Goal: Transaction & Acquisition: Purchase product/service

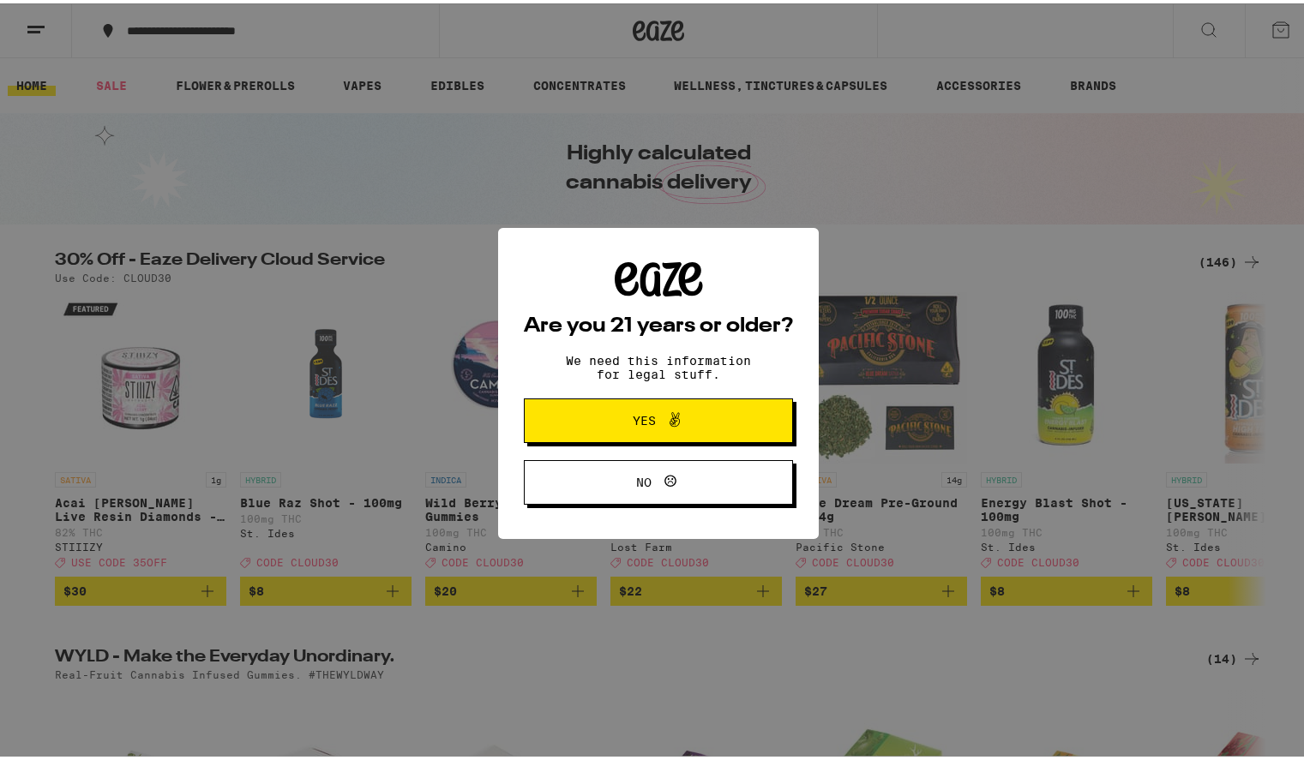
click at [675, 410] on span "Yes" at bounding box center [658, 417] width 130 height 22
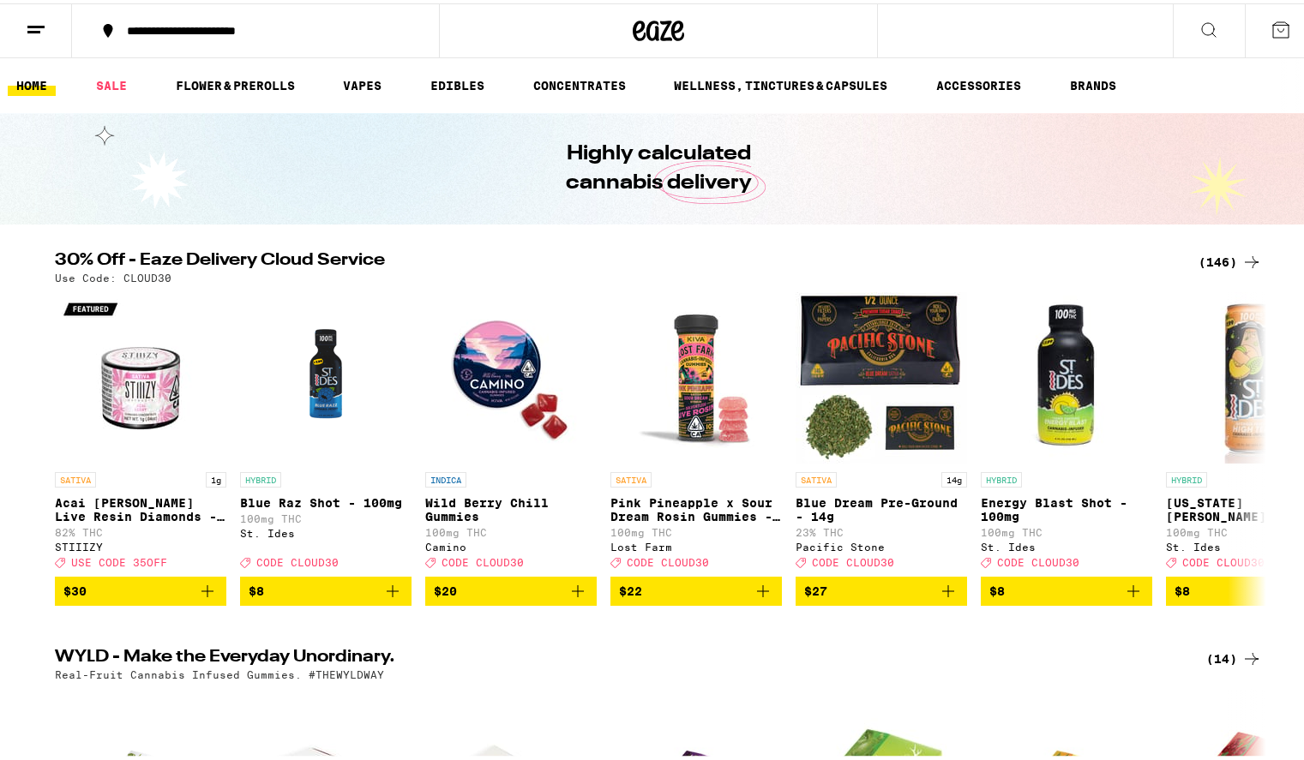
click at [1270, 27] on icon at bounding box center [1280, 26] width 21 height 21
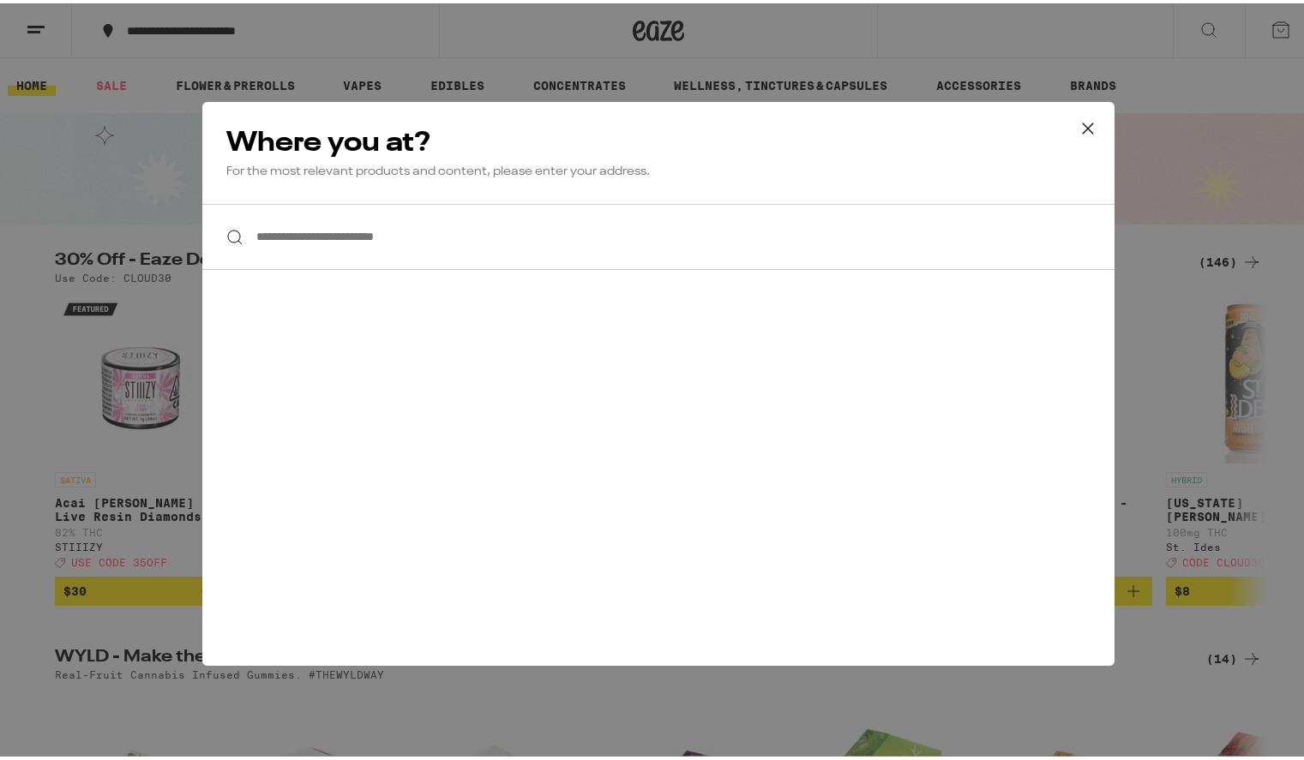
click at [1075, 131] on icon at bounding box center [1088, 125] width 26 height 26
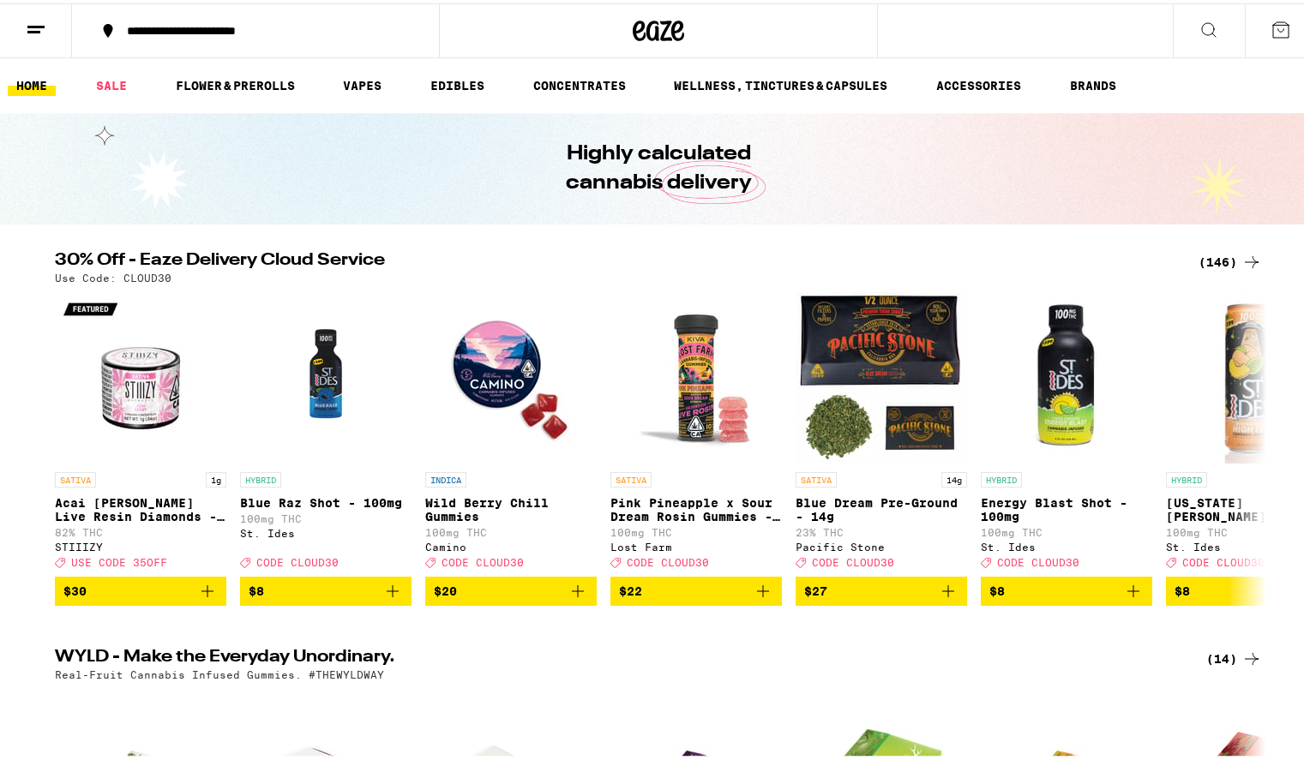
click at [37, 34] on icon at bounding box center [36, 26] width 21 height 21
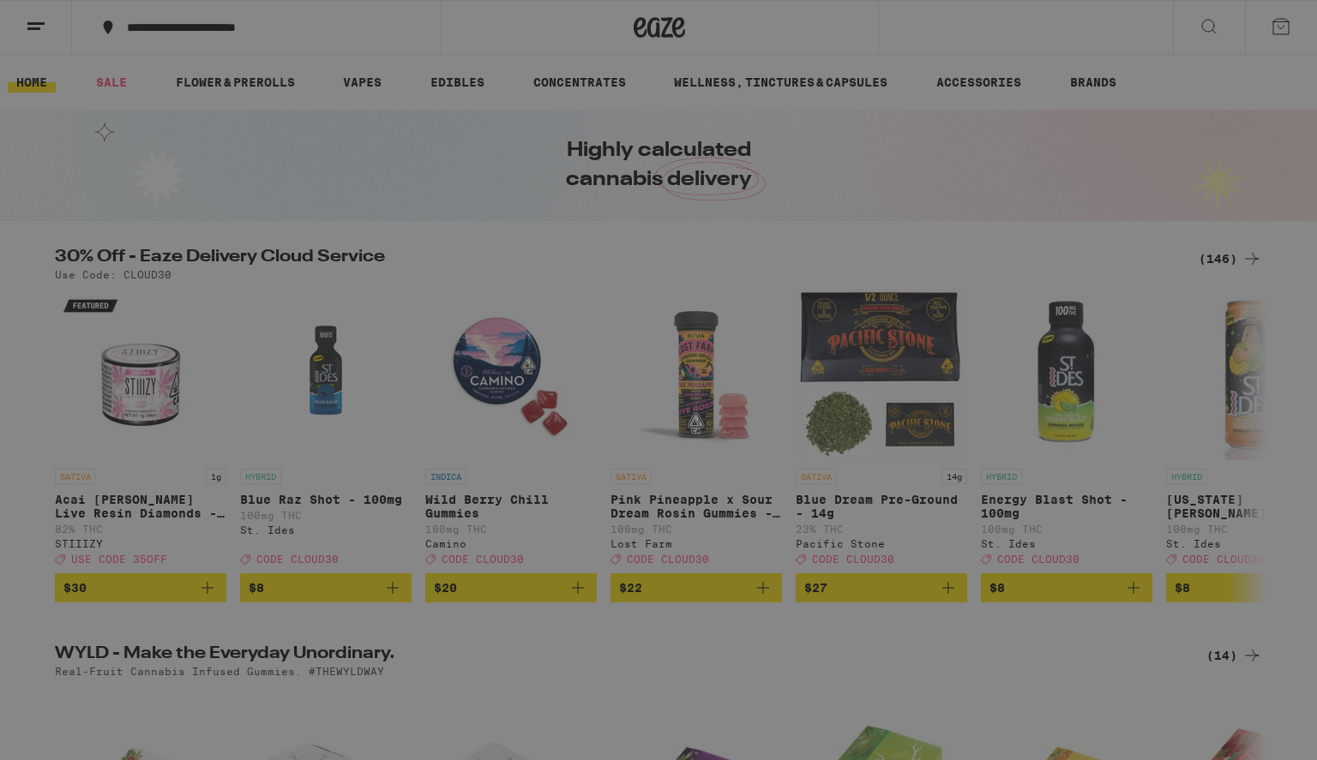
click at [158, 99] on button "Log In" at bounding box center [237, 91] width 301 height 34
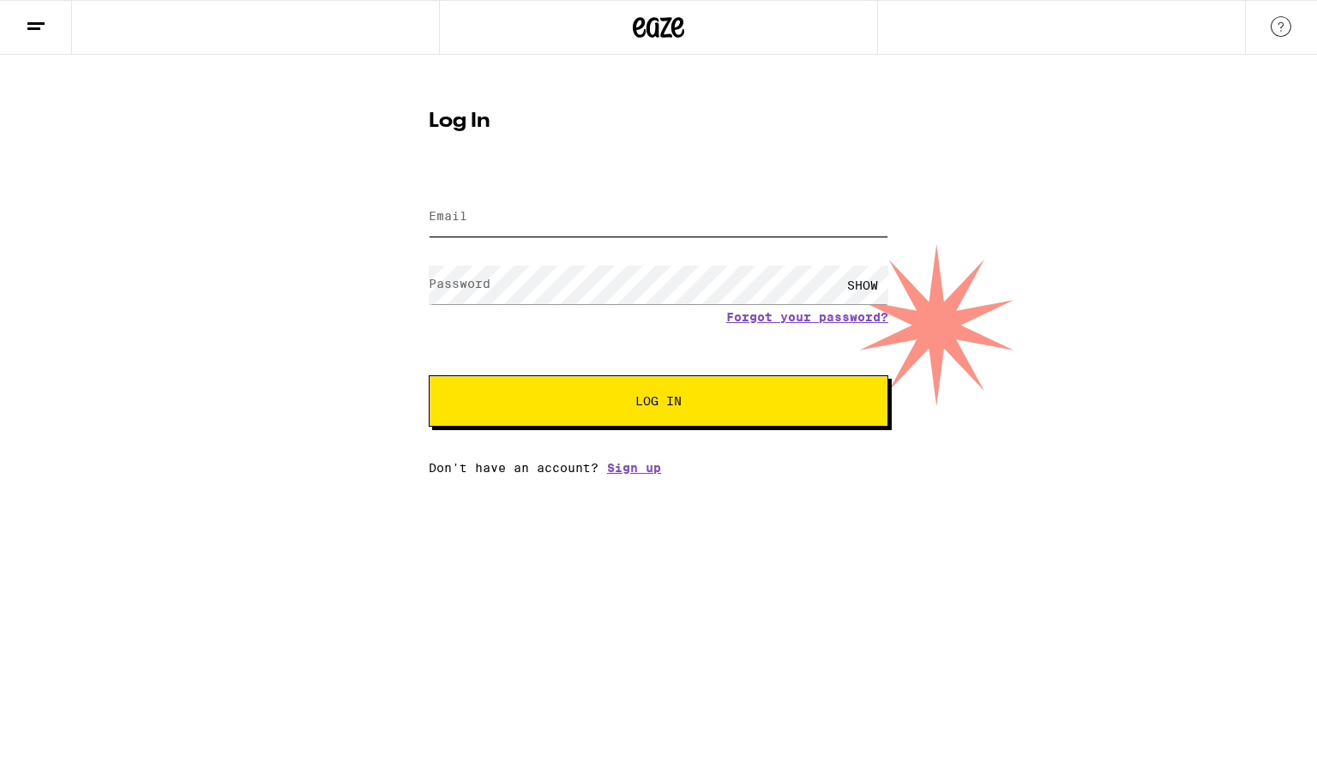
type input "[EMAIL_ADDRESS][DOMAIN_NAME]"
click at [600, 399] on span "Log In" at bounding box center [658, 401] width 321 height 12
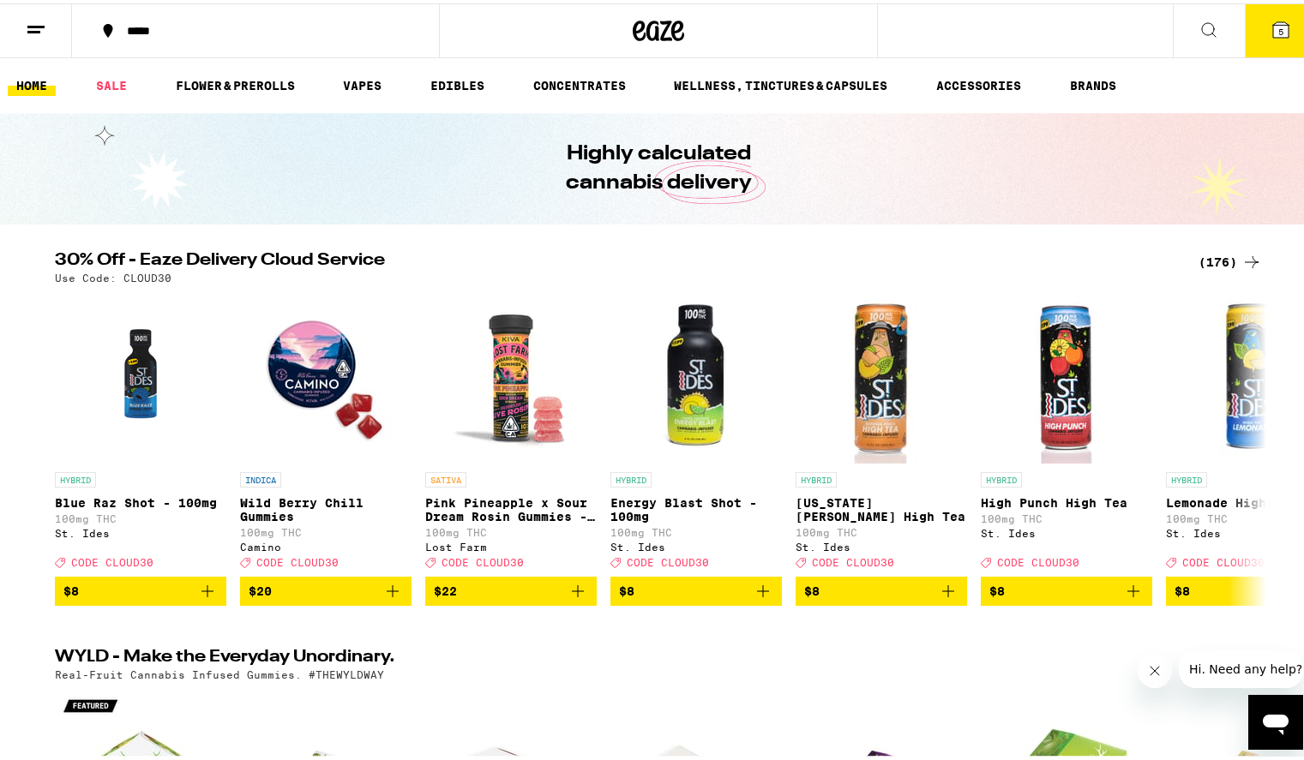
click at [44, 26] on icon at bounding box center [36, 26] width 21 height 21
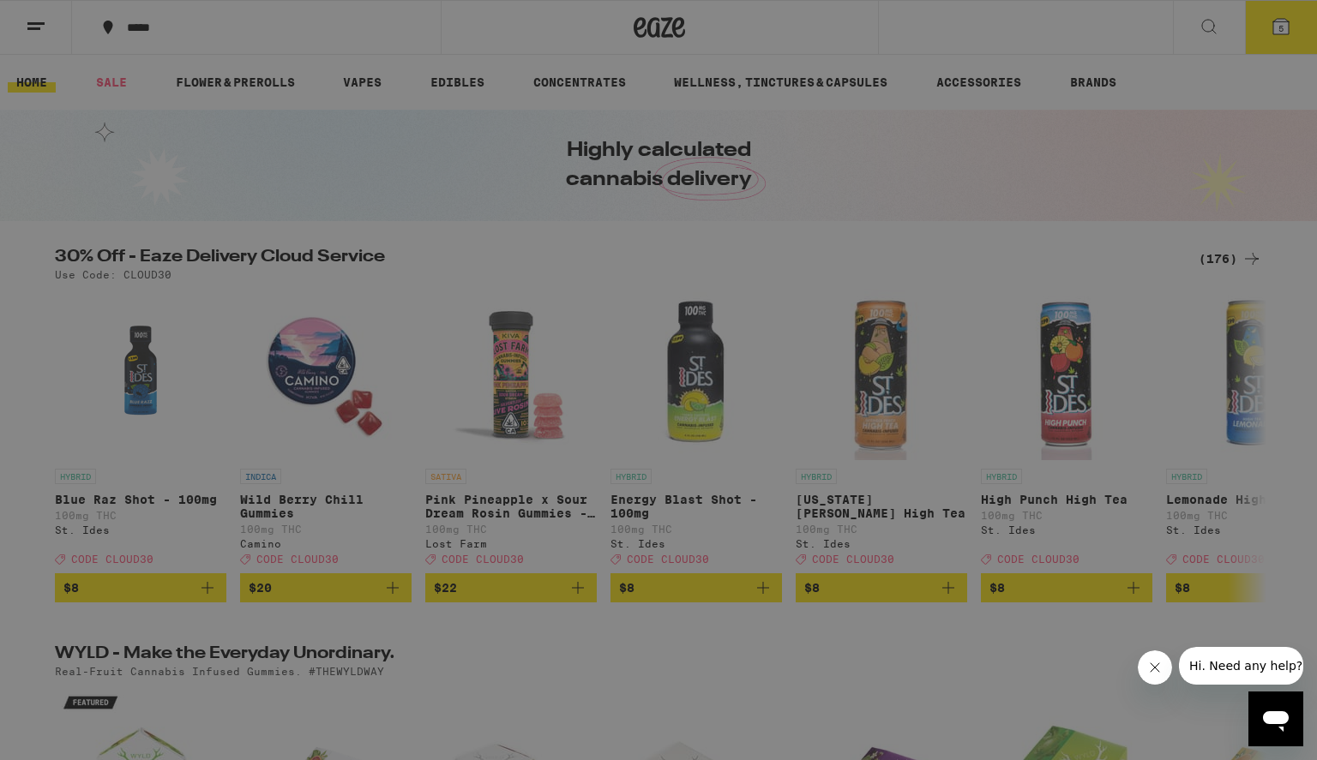
click at [167, 108] on div "Buy It Again" at bounding box center [148, 113] width 122 height 21
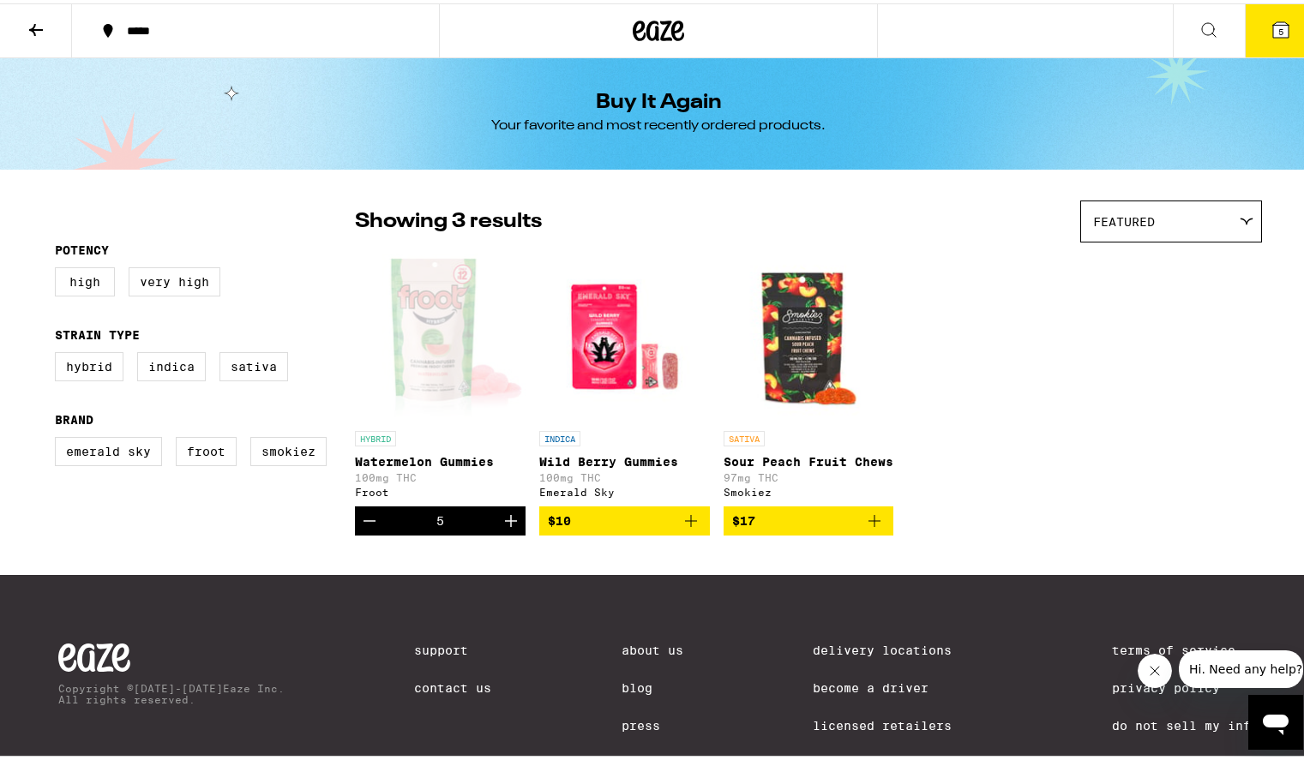
scroll to position [91, 0]
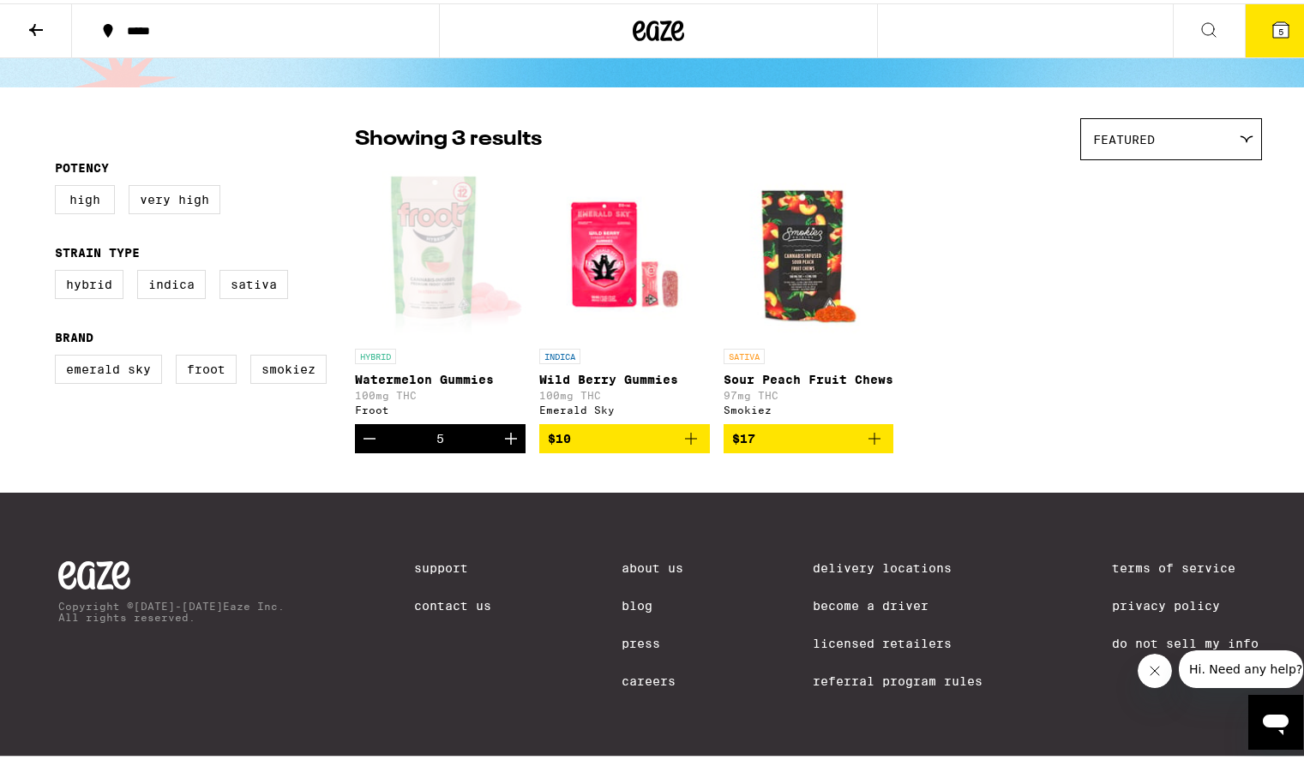
click at [448, 450] on div "5" at bounding box center [440, 435] width 171 height 29
click at [423, 299] on div "Open page for Watermelon Gummies from Froot" at bounding box center [440, 250] width 171 height 171
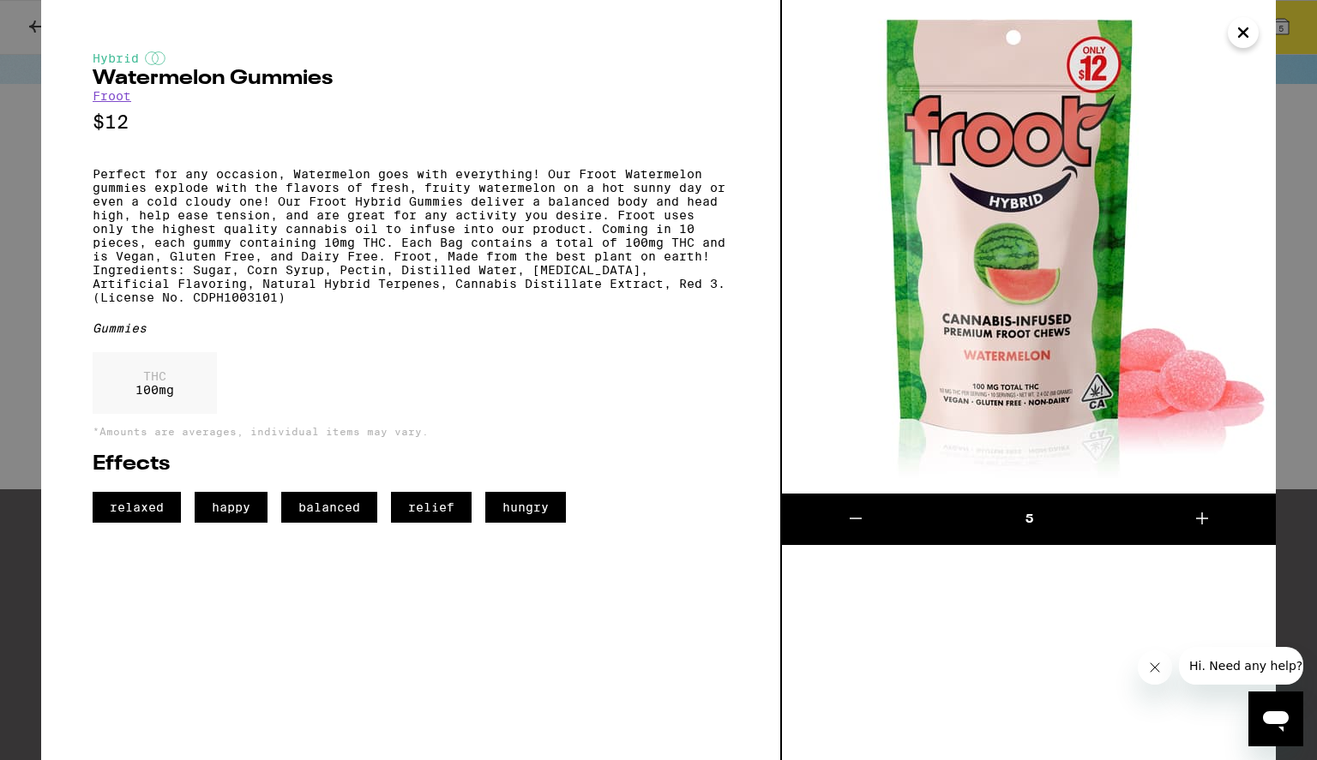
click at [1003, 292] on img at bounding box center [1029, 247] width 494 height 494
click at [1247, 28] on icon "Close" at bounding box center [1243, 32] width 9 height 9
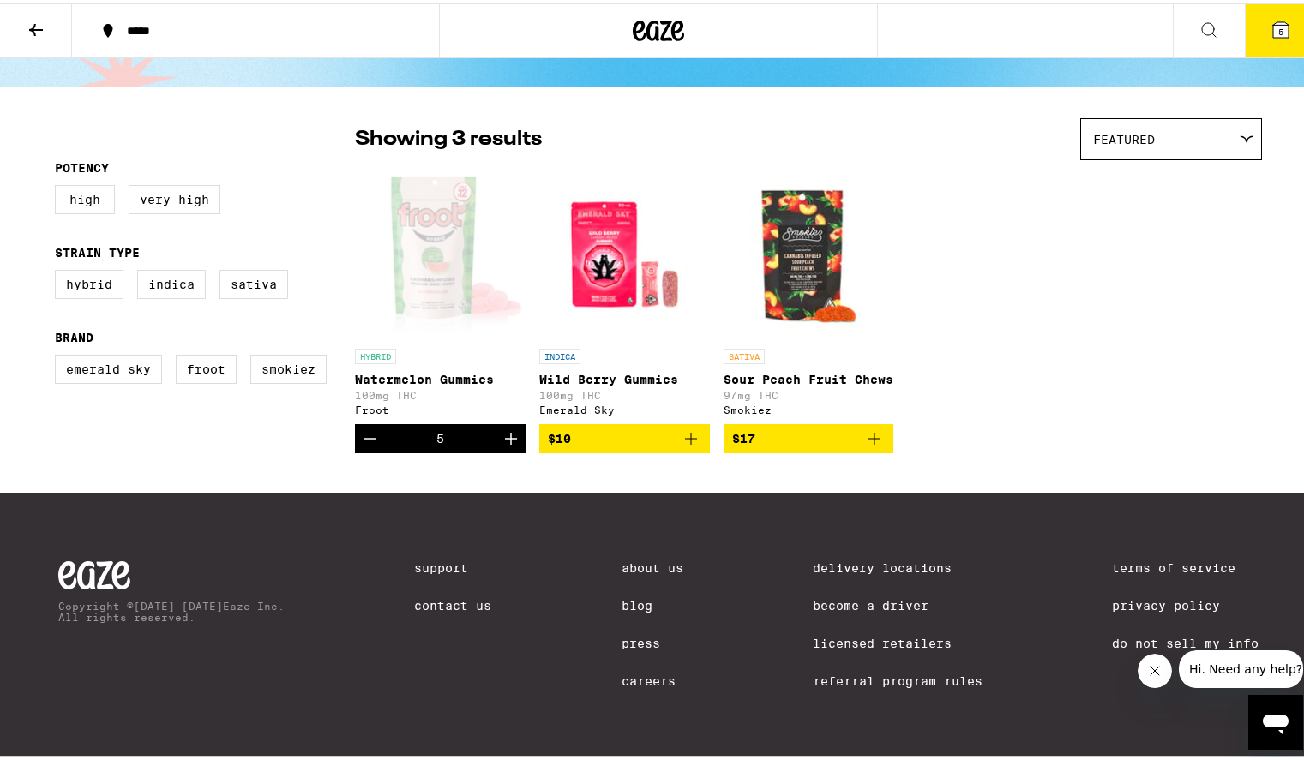
click at [47, 23] on button at bounding box center [36, 28] width 72 height 54
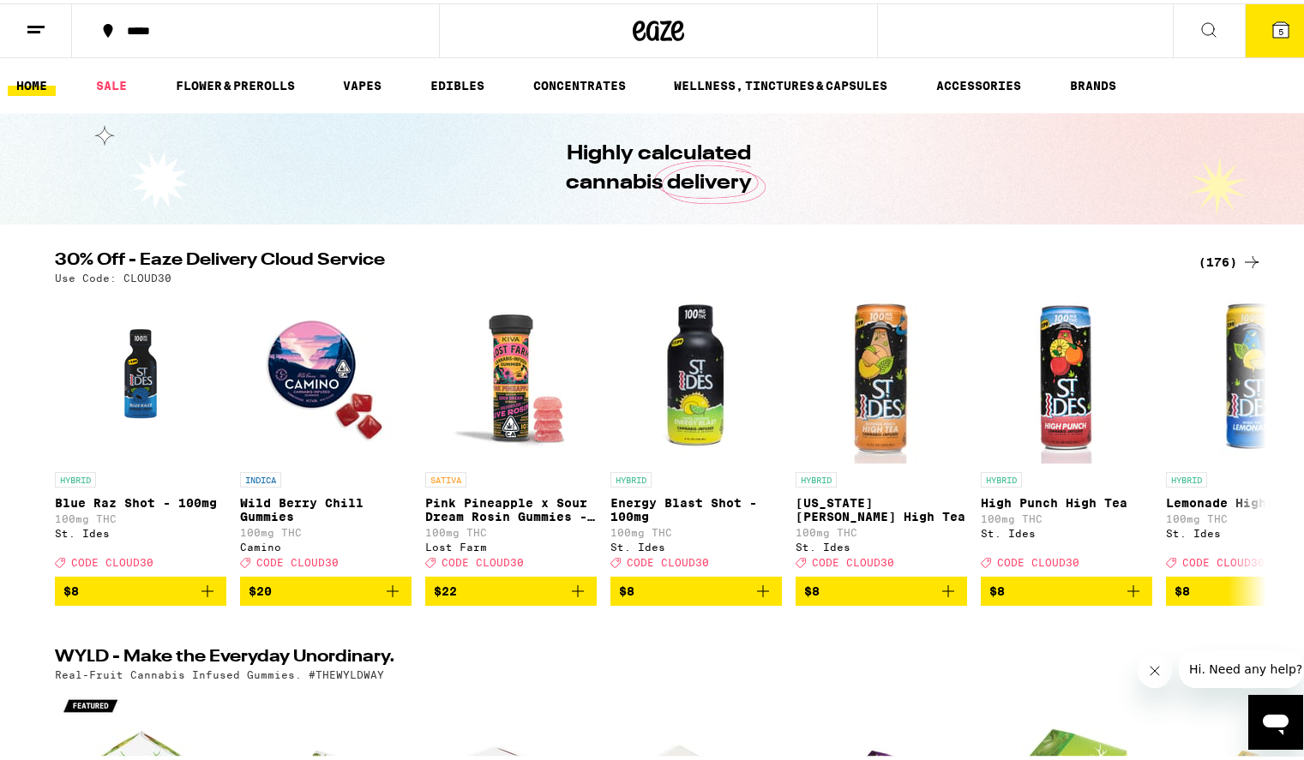
click at [1082, 37] on div "***** 5" at bounding box center [658, 27] width 1317 height 55
click at [1180, 27] on button at bounding box center [1209, 28] width 72 height 54
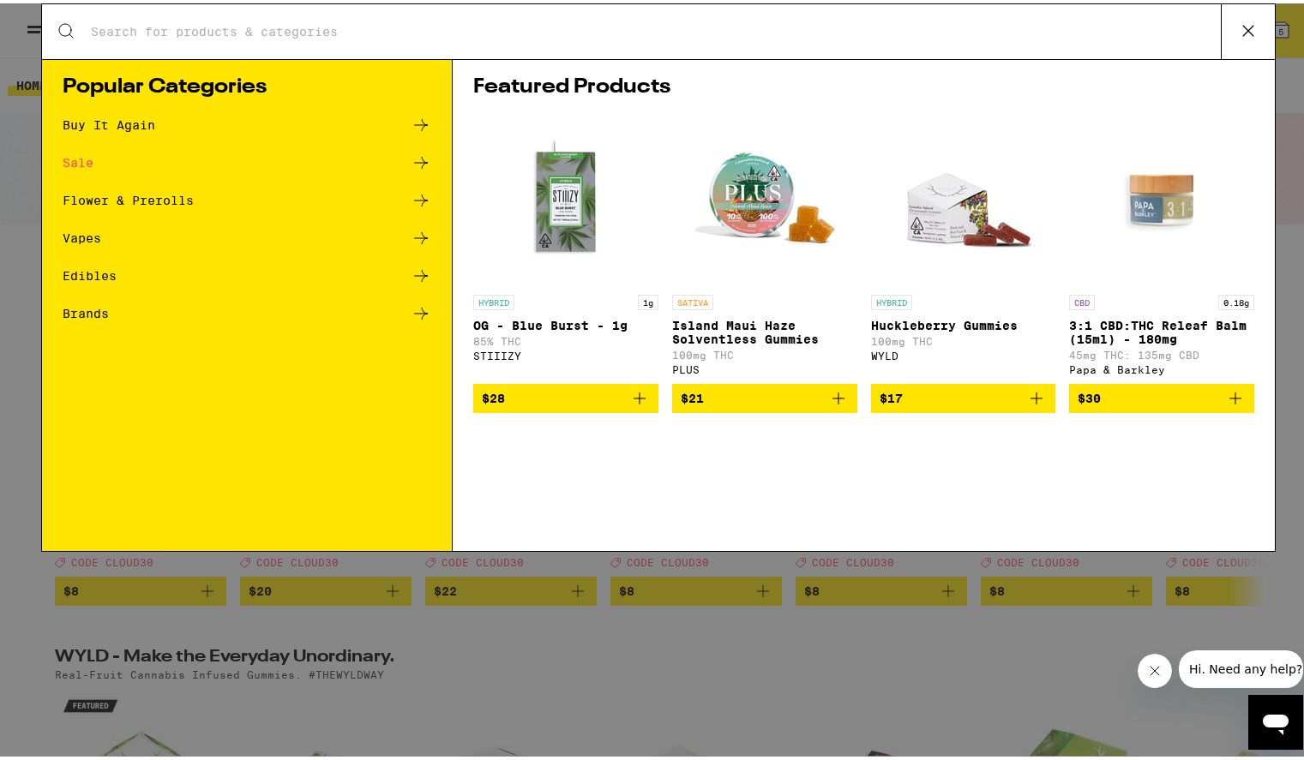
click at [1195, 24] on div "Search for Products Popular Categories Buy It Again Sale Flower & Prerolls Vape…" at bounding box center [658, 380] width 1317 height 760
click at [1093, 111] on link "CBD 0.18g 3:1 CBD:THC Releaf Balm (15ml) - 180mg 45mg THC: 135mg CBD Papa & [PE…" at bounding box center [1161, 245] width 185 height 269
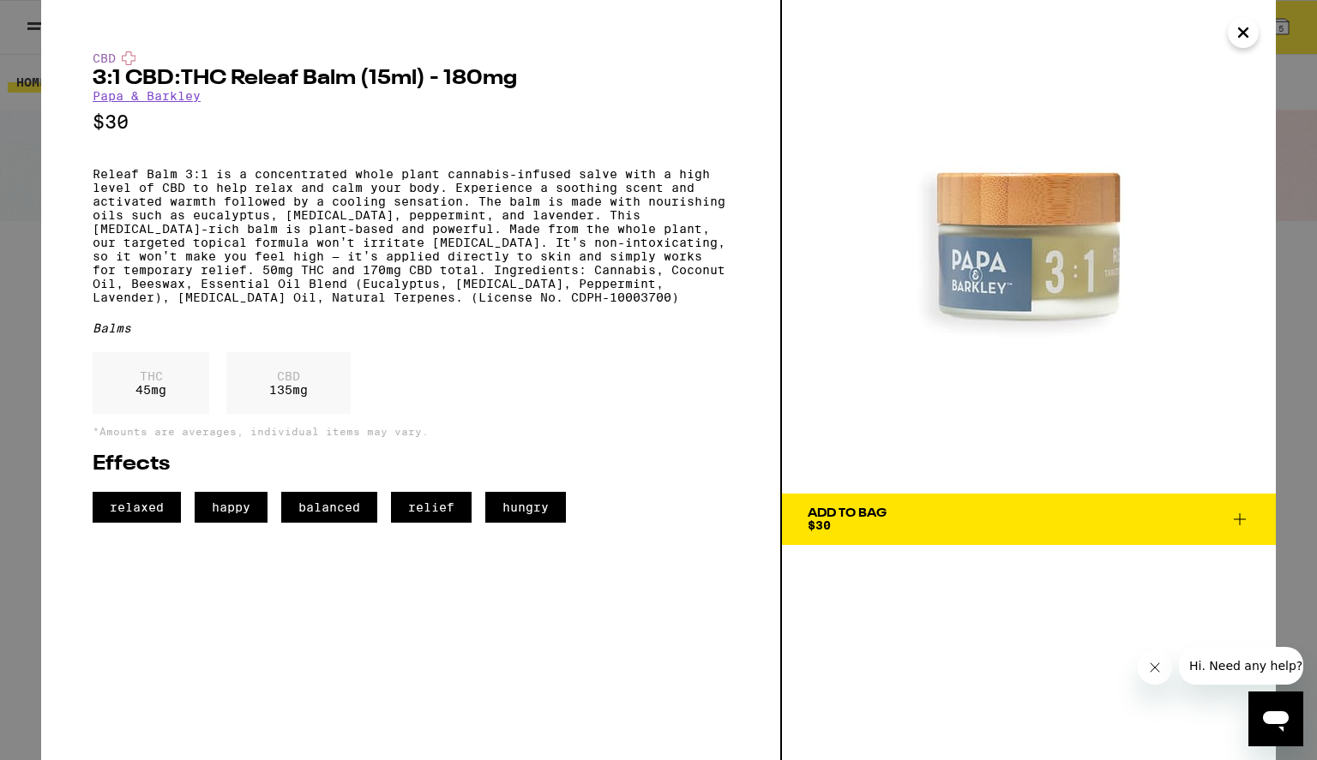
click at [1234, 31] on icon "Close" at bounding box center [1243, 33] width 21 height 26
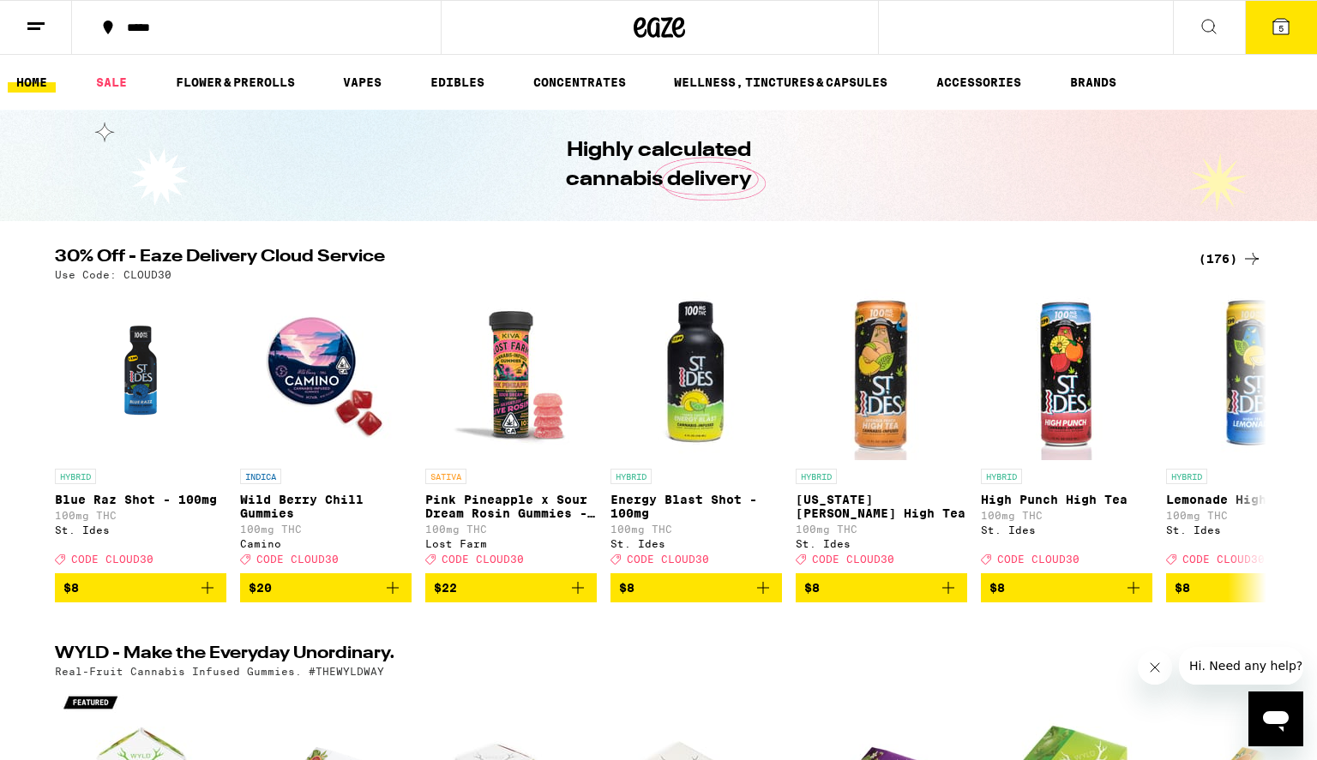
click at [1058, 32] on div "Search for Products Popular Categories Buy It Again Sale Flower & Prerolls Vape…" at bounding box center [658, 380] width 1317 height 760
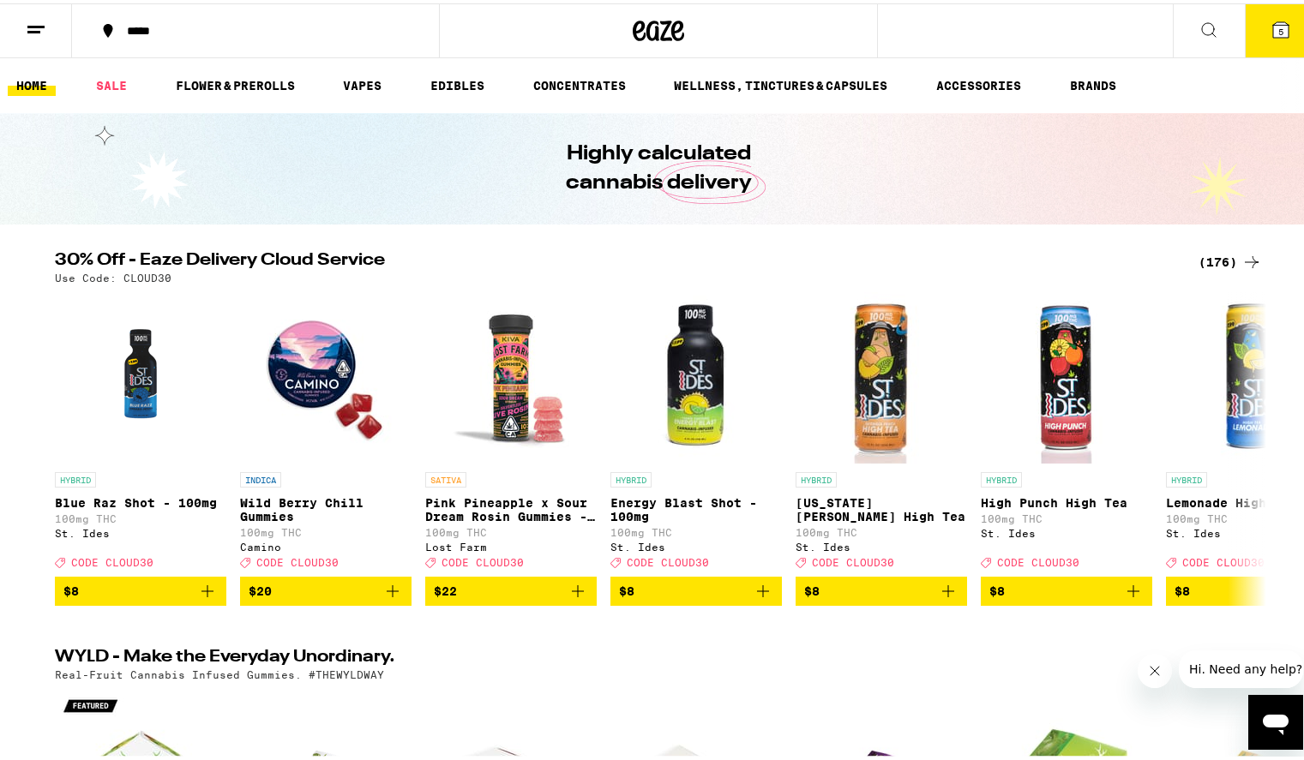
click at [1198, 26] on icon at bounding box center [1208, 26] width 21 height 21
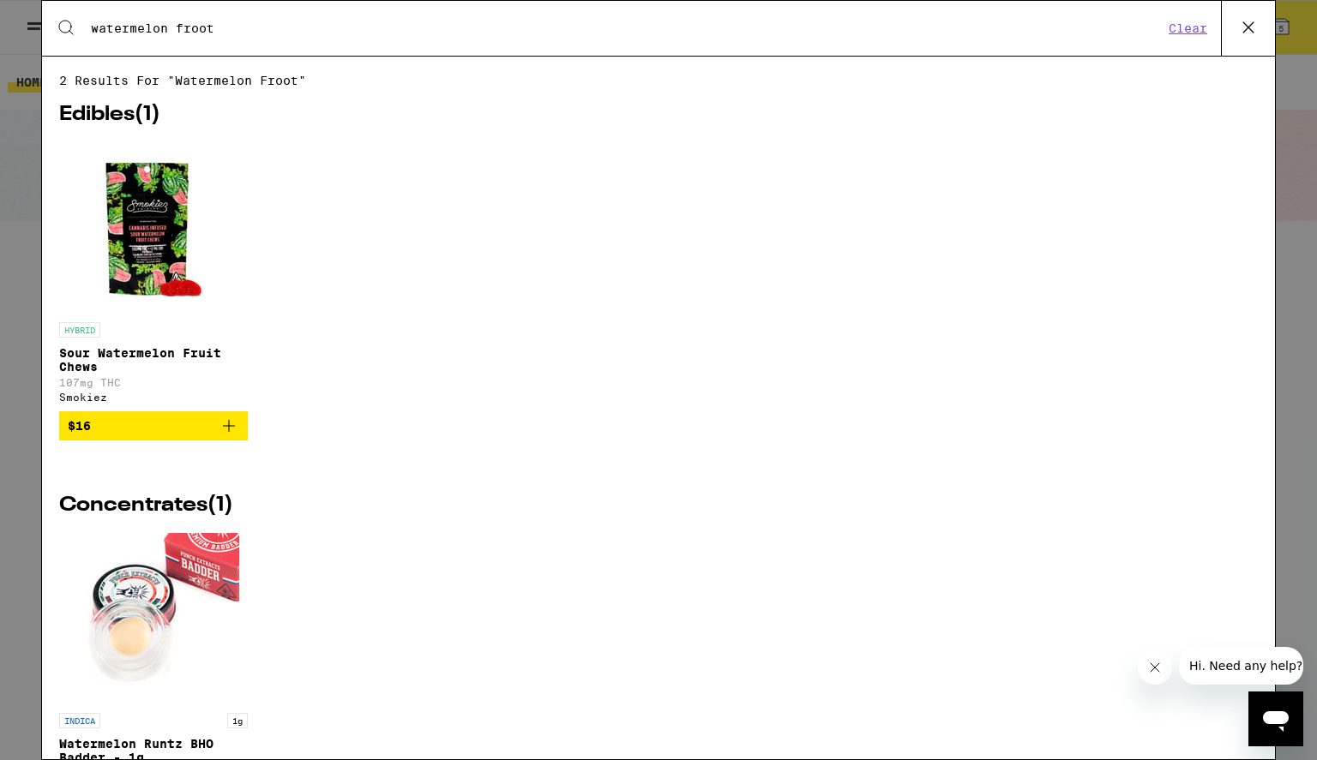
click at [261, 33] on input "watermelon froot" at bounding box center [626, 28] width 1073 height 15
click at [202, 30] on input "watermelon froot" at bounding box center [626, 28] width 1073 height 15
drag, startPoint x: 238, startPoint y: 28, endPoint x: 54, endPoint y: 20, distance: 184.5
click at [54, 20] on div "Search for Products watermelon froot Clear" at bounding box center [658, 28] width 1233 height 55
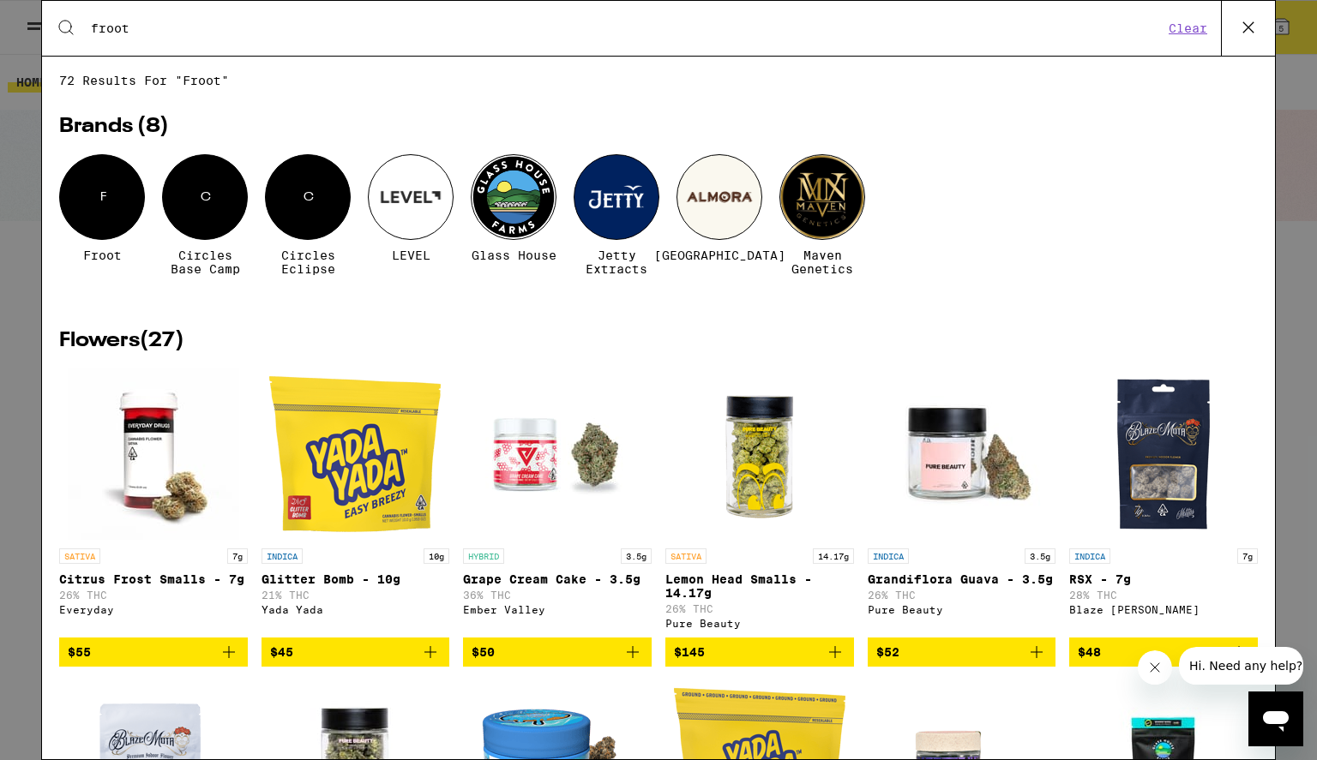
click at [215, 38] on div "Search for Products froot Clear" at bounding box center [658, 28] width 1233 height 55
click at [129, 33] on input "froot" at bounding box center [626, 28] width 1073 height 15
drag, startPoint x: 218, startPoint y: 36, endPoint x: 186, endPoint y: 29, distance: 32.5
click at [186, 29] on input "froot" at bounding box center [626, 28] width 1073 height 15
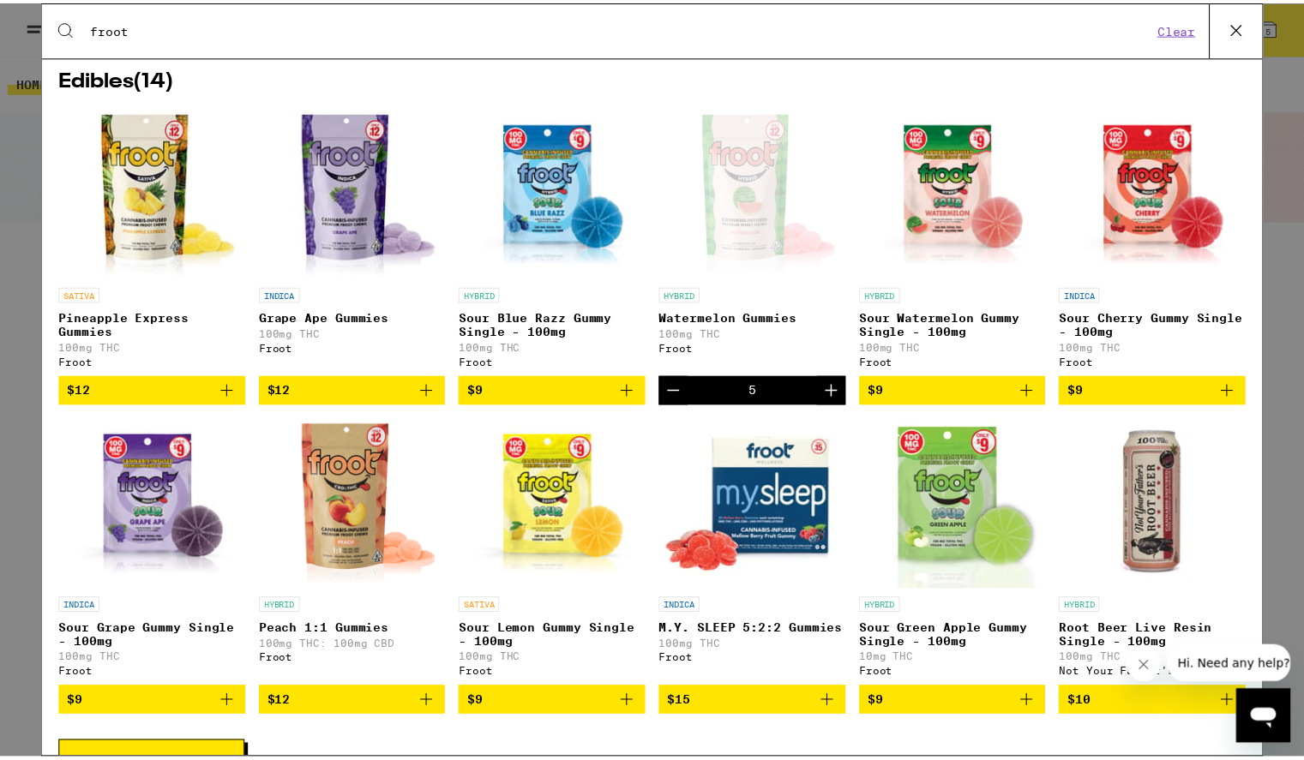
scroll to position [219, 0]
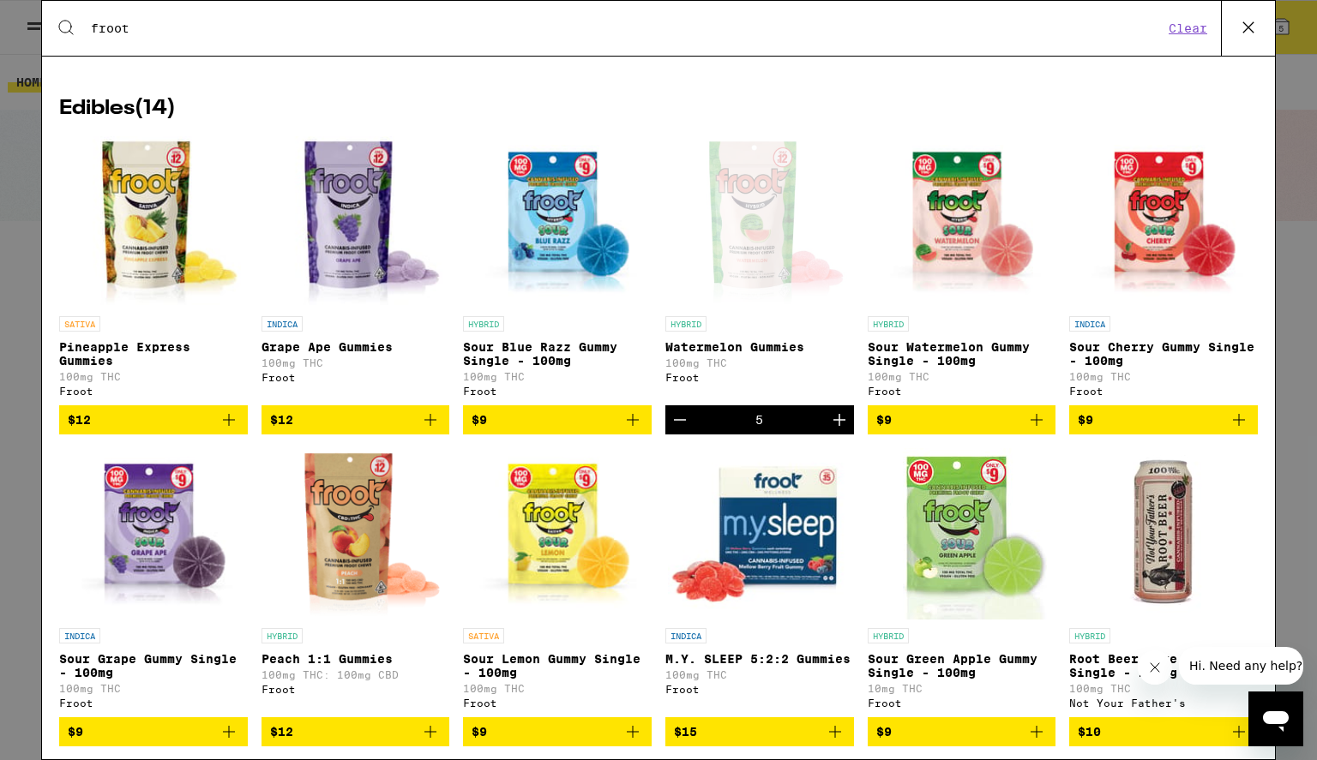
type input "froot"
click at [379, 547] on img "Open page for Peach 1:1 Gummies from Froot" at bounding box center [355, 533] width 176 height 171
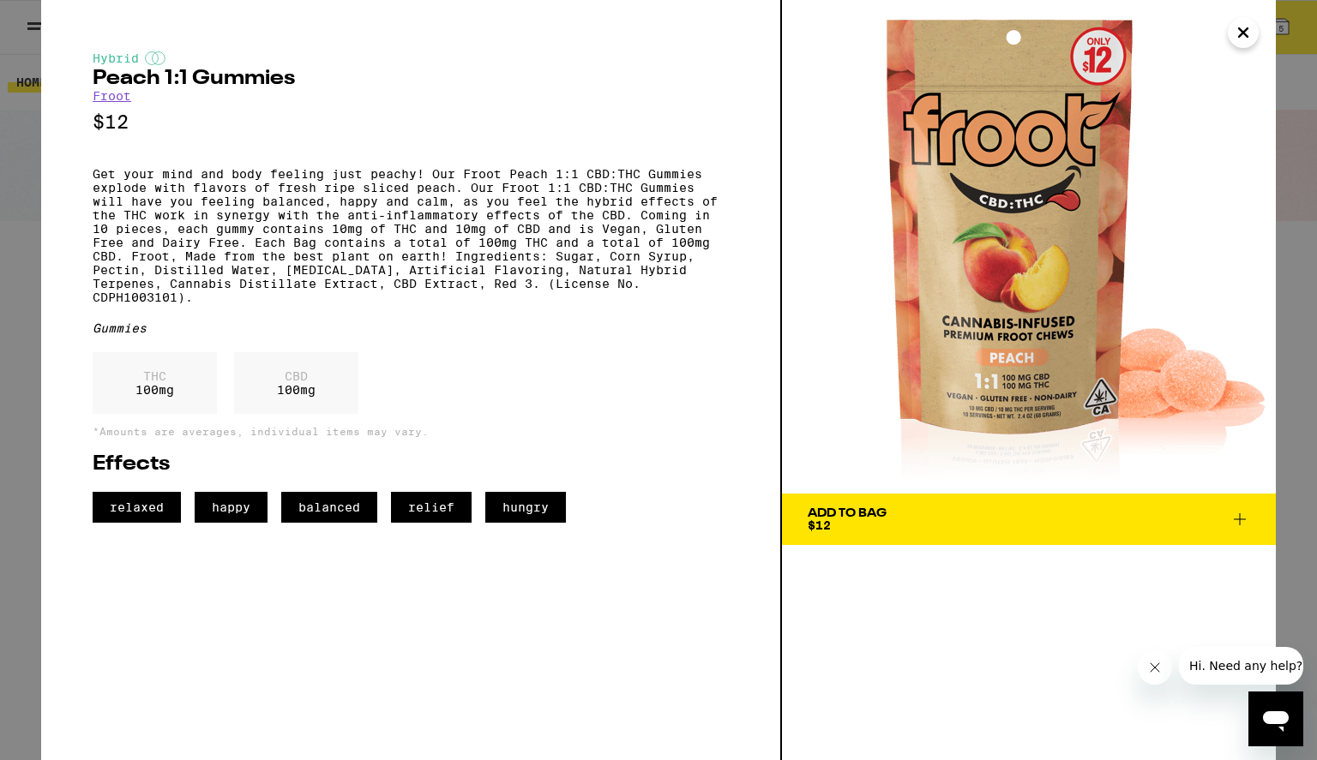
click at [1236, 519] on icon at bounding box center [1240, 519] width 12 height 12
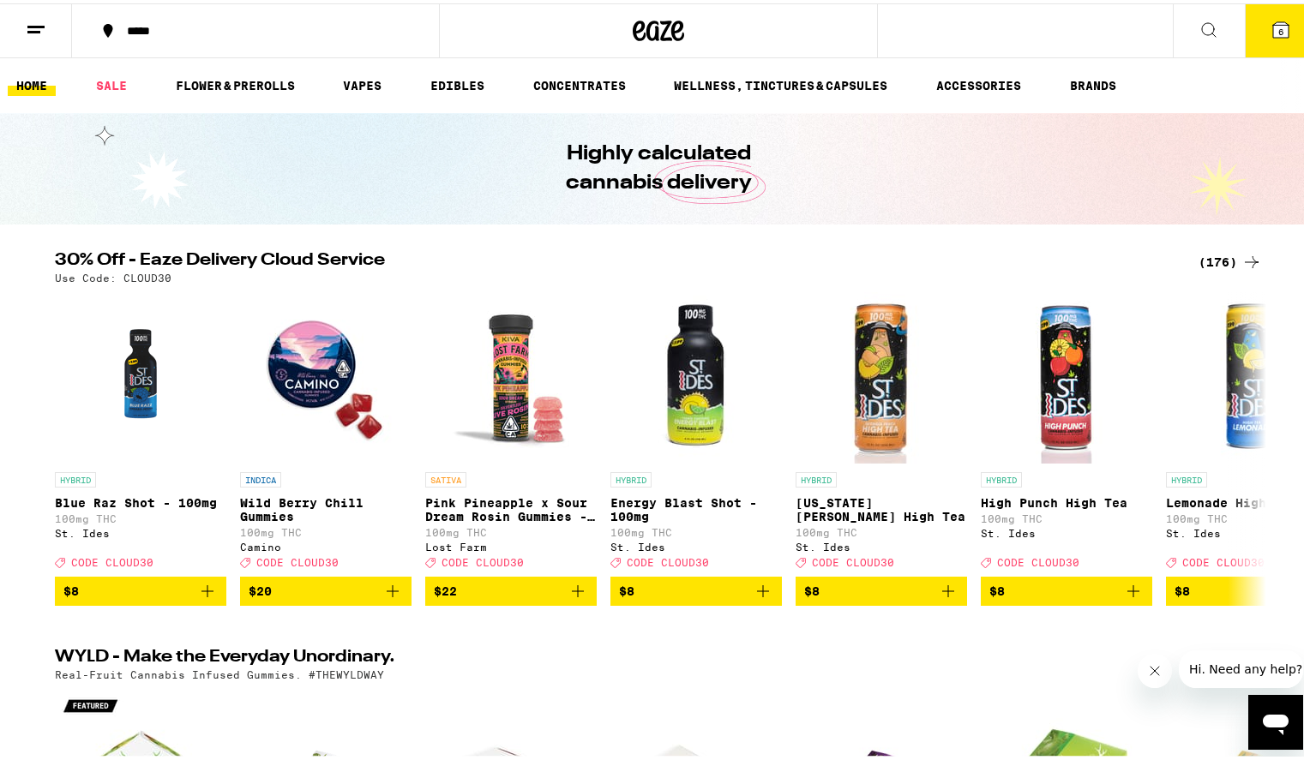
click at [1060, 22] on div "***** 6" at bounding box center [658, 27] width 1317 height 55
click at [1006, 31] on div "***** 6" at bounding box center [658, 27] width 1317 height 55
click at [976, 33] on div "***** 6" at bounding box center [658, 27] width 1317 height 55
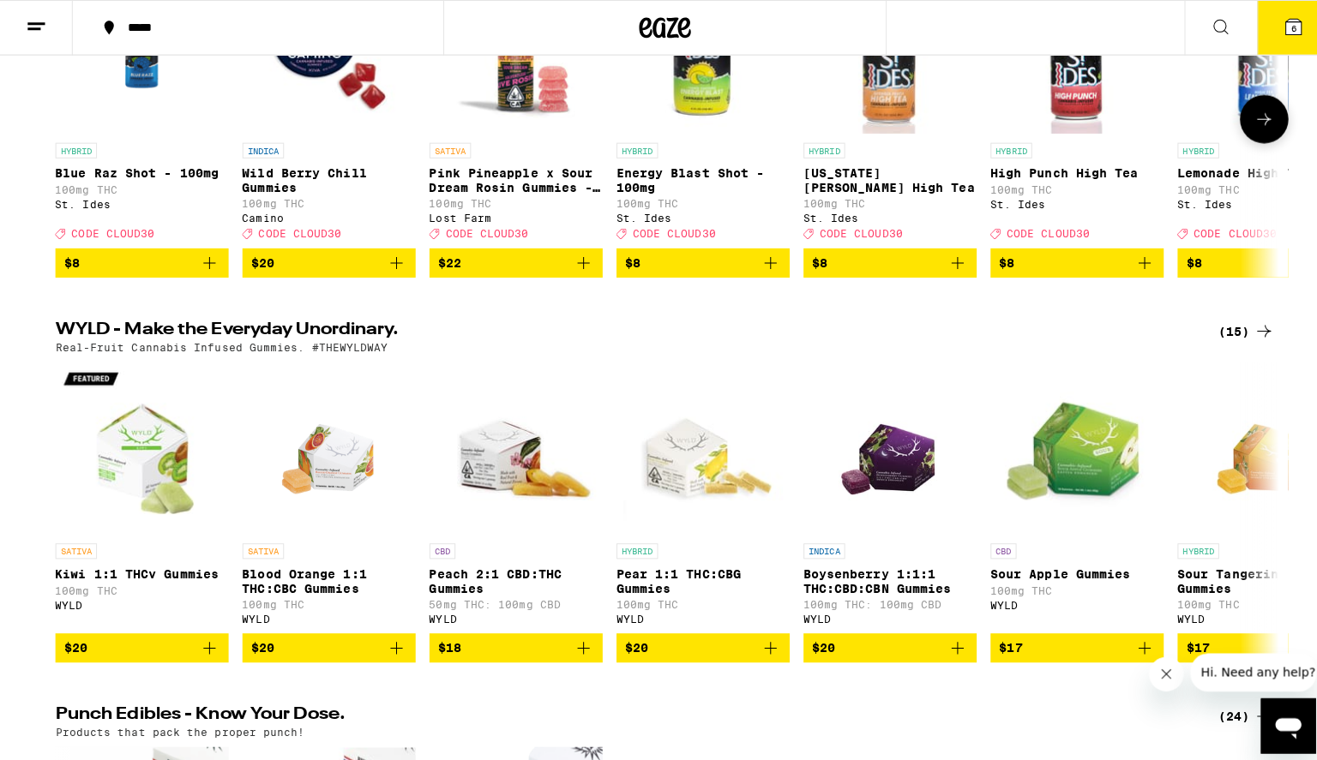
scroll to position [8, 0]
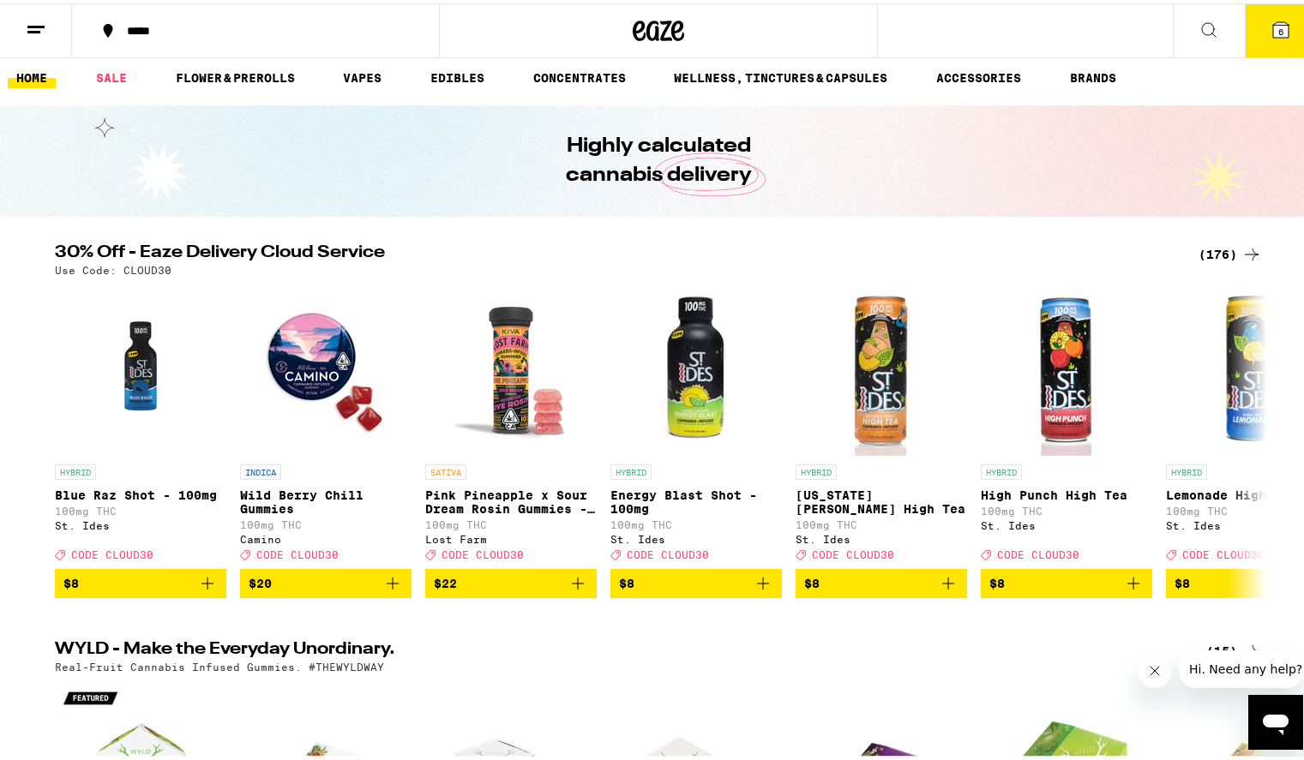
click at [922, 39] on div "***** 6" at bounding box center [658, 27] width 1317 height 55
click at [907, 32] on div "***** 6" at bounding box center [658, 27] width 1317 height 55
click at [1028, 24] on div "***** 6" at bounding box center [658, 27] width 1317 height 55
click at [1273, 24] on icon at bounding box center [1280, 26] width 15 height 15
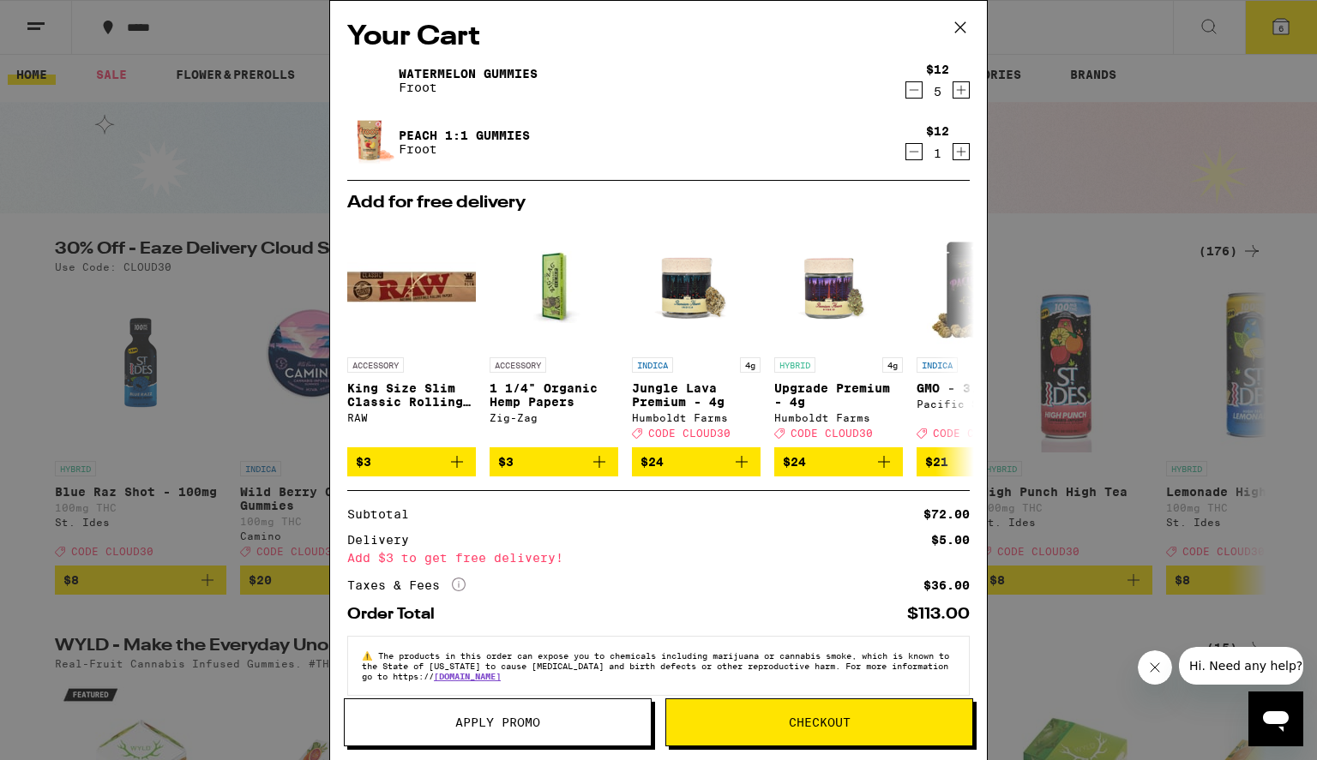
click at [953, 155] on icon "Increment" at bounding box center [960, 151] width 15 height 21
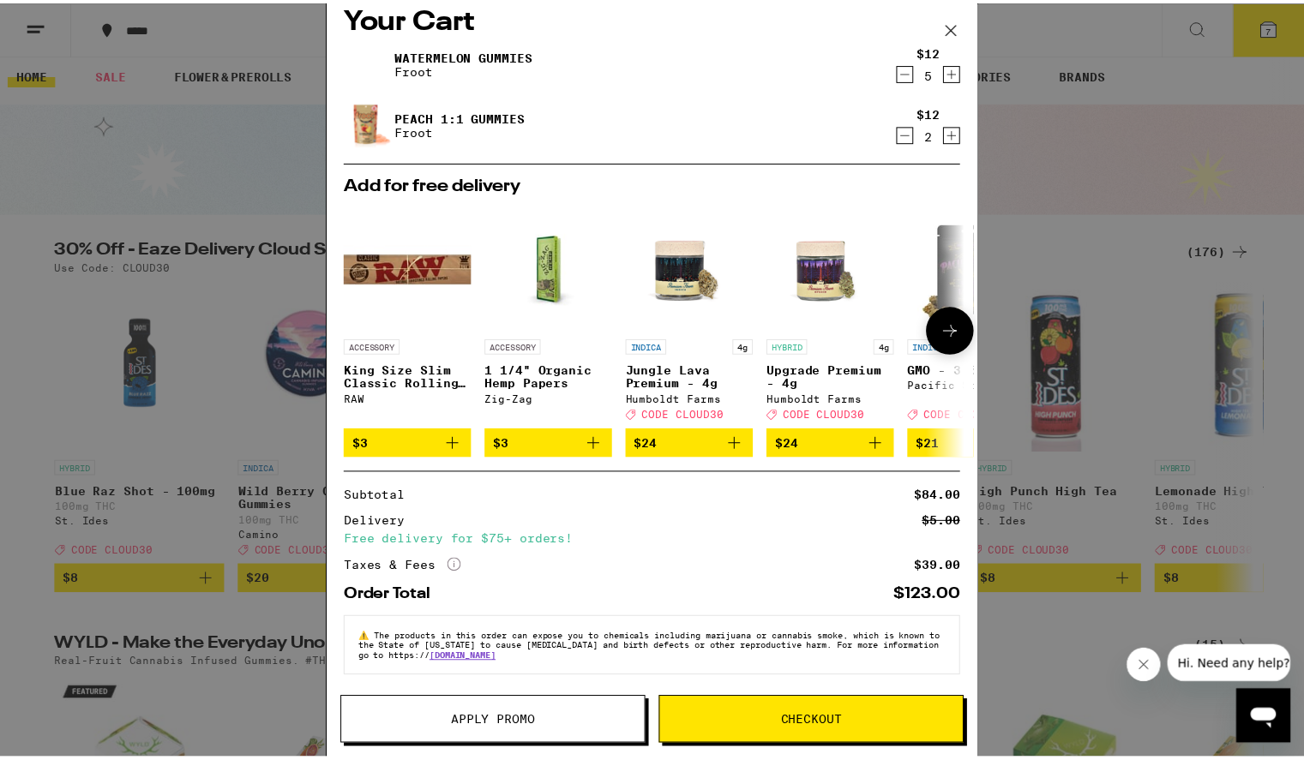
scroll to position [32, 0]
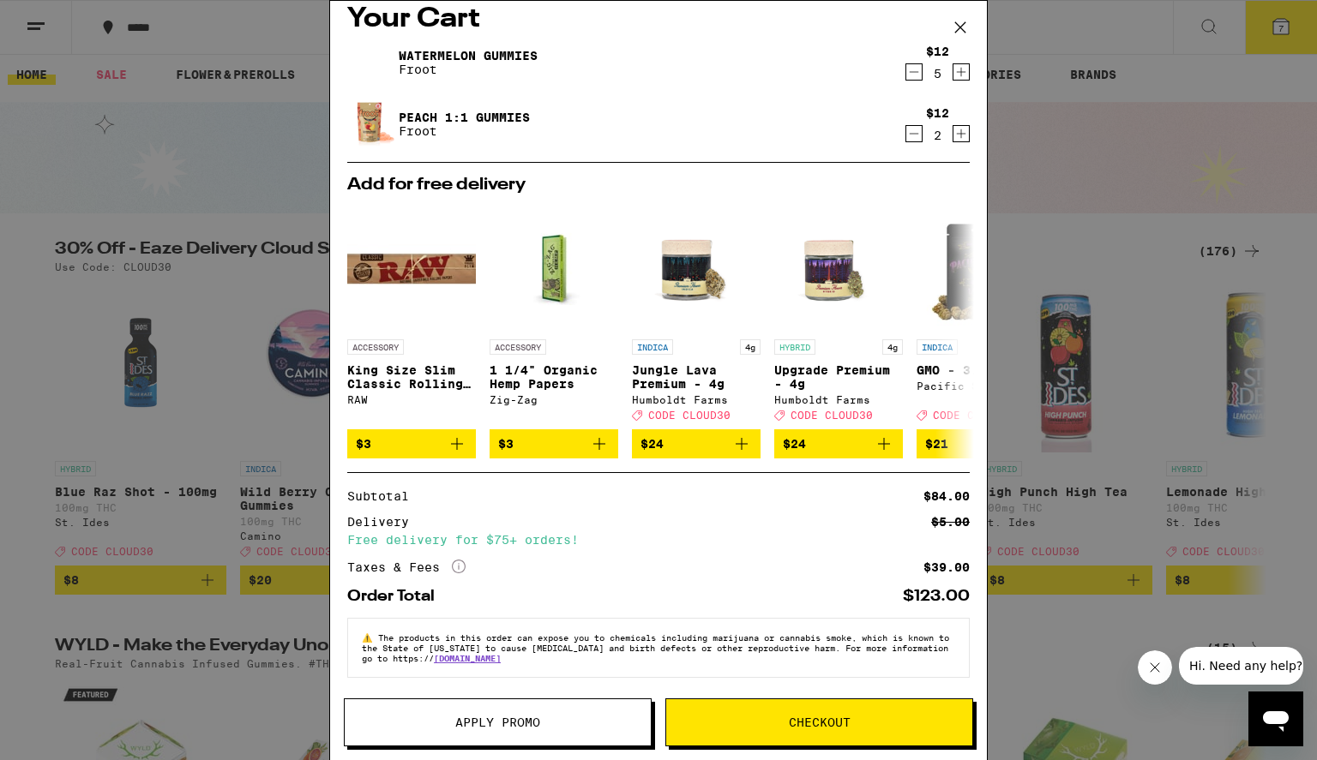
click at [516, 717] on span "Apply Promo" at bounding box center [497, 723] width 85 height 12
